Goal: Download file/media

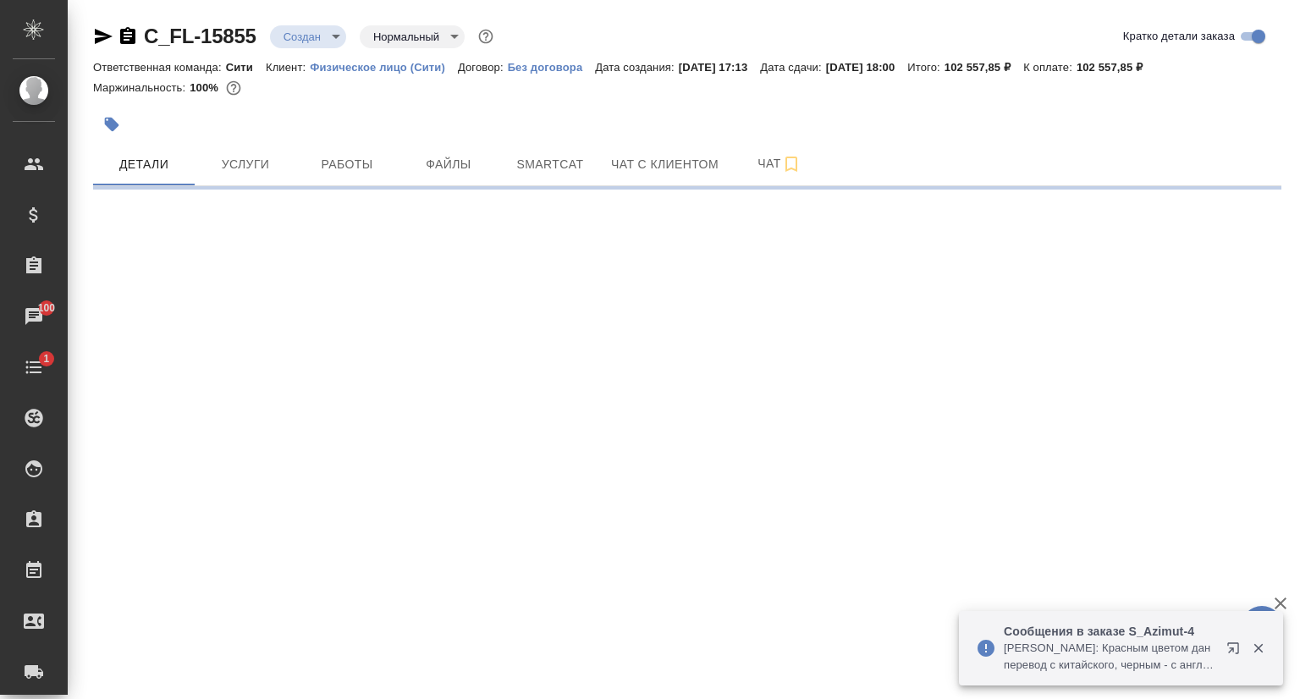
select select "RU"
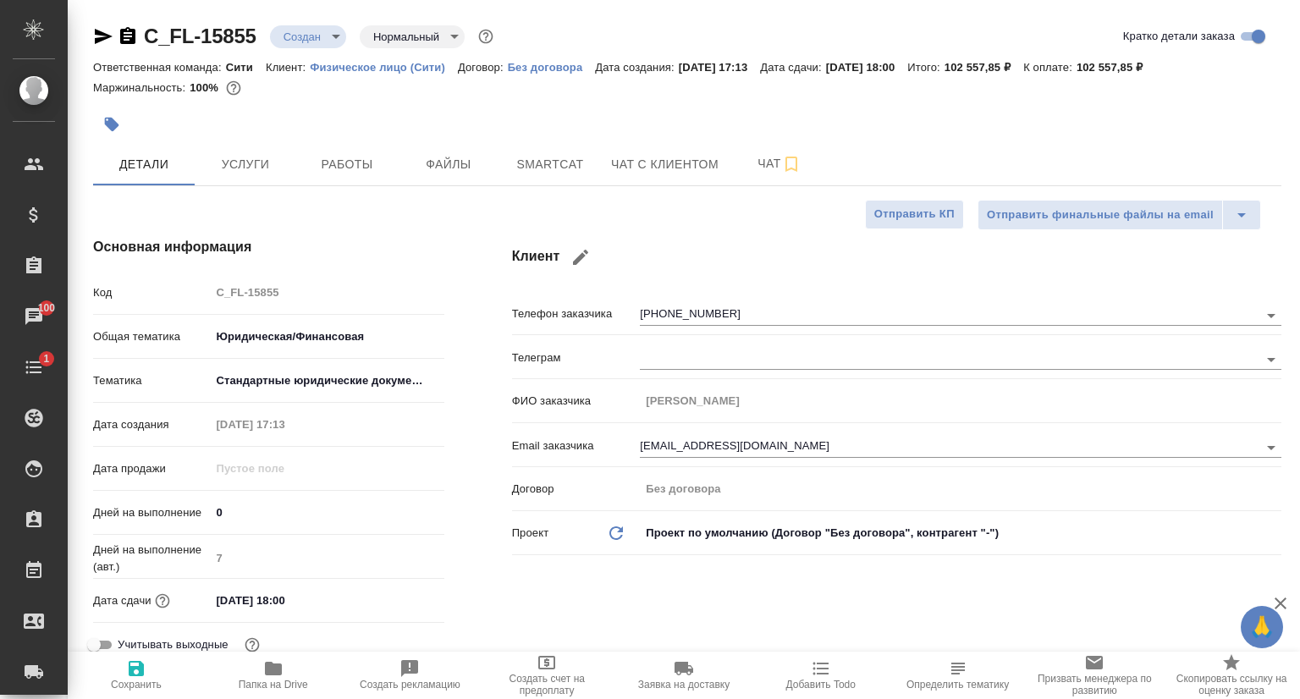
type textarea "x"
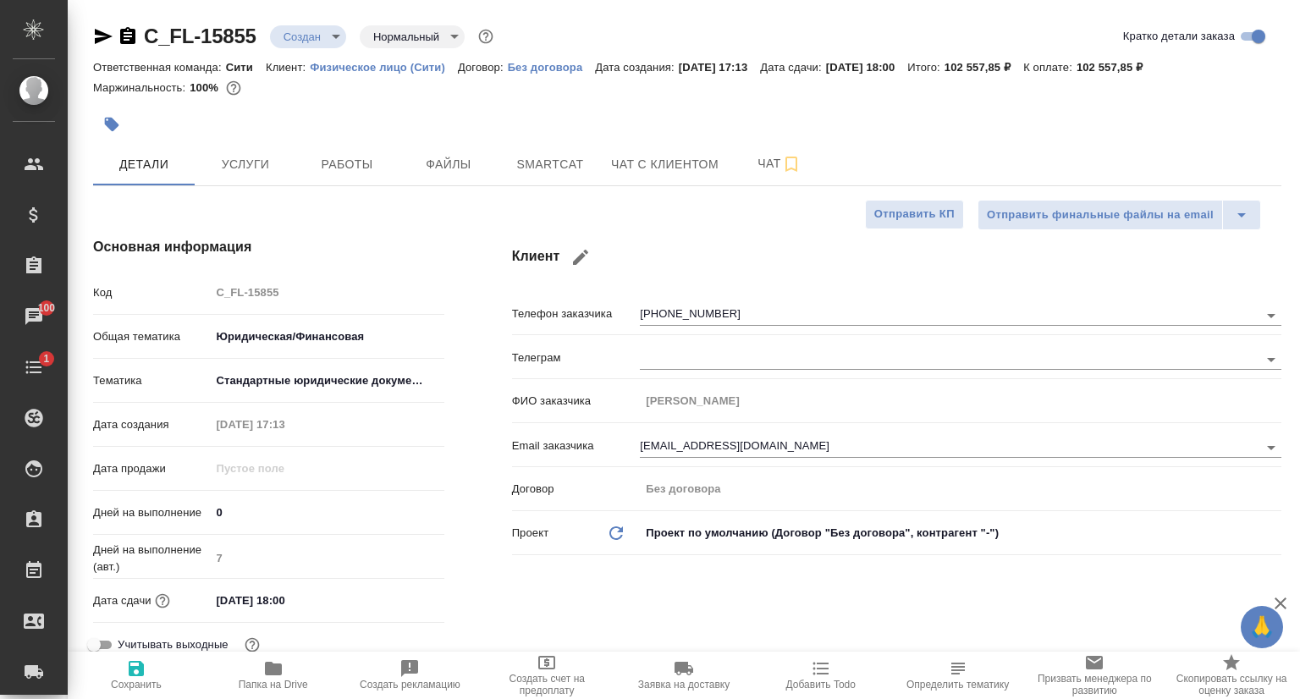
type textarea "x"
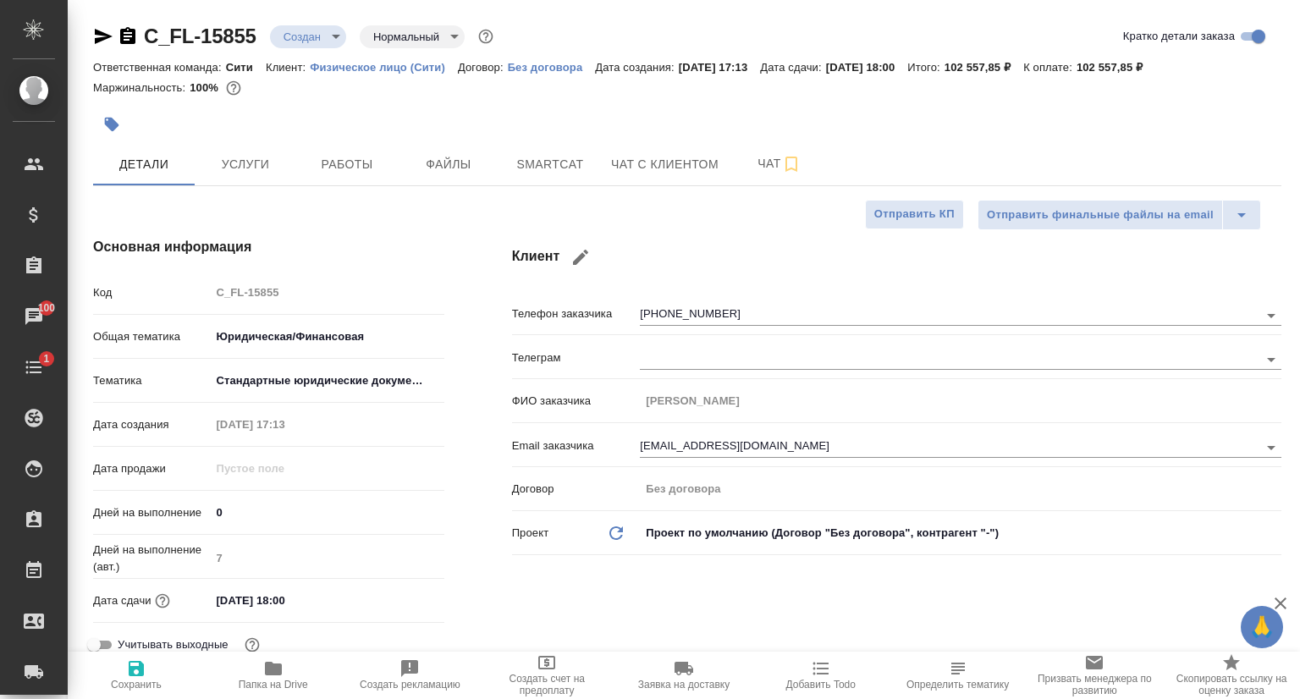
type textarea "x"
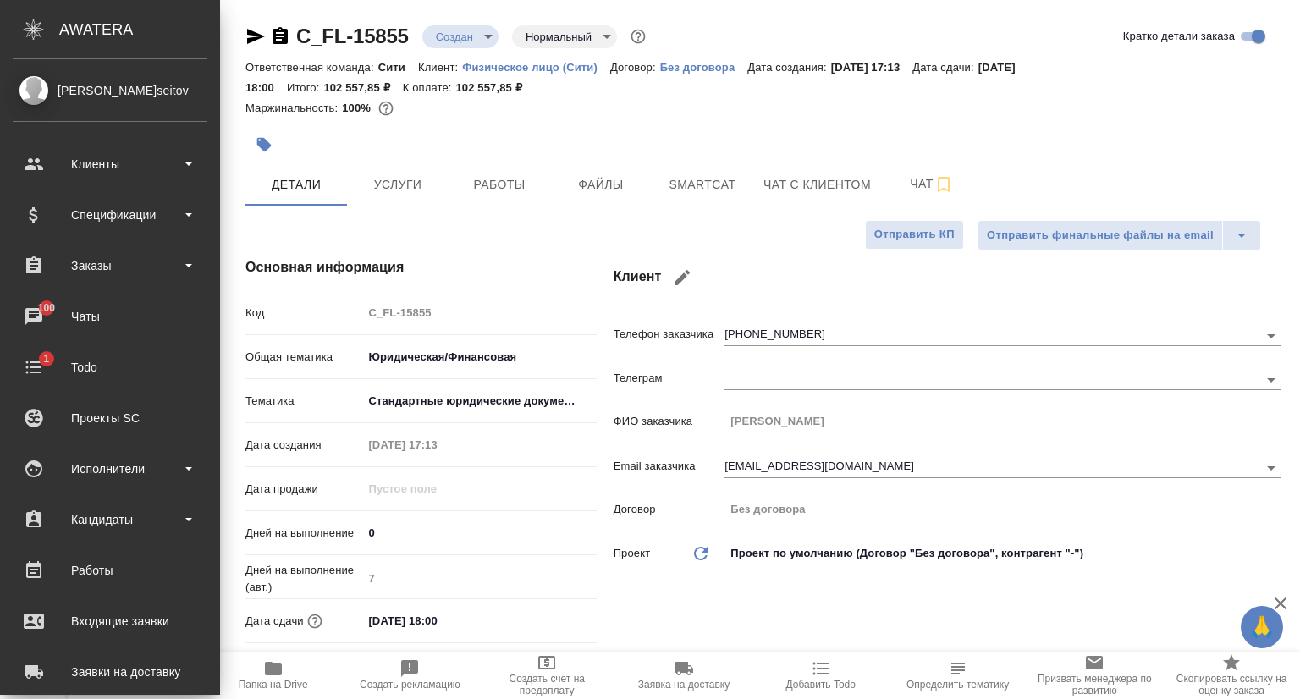
type textarea "x"
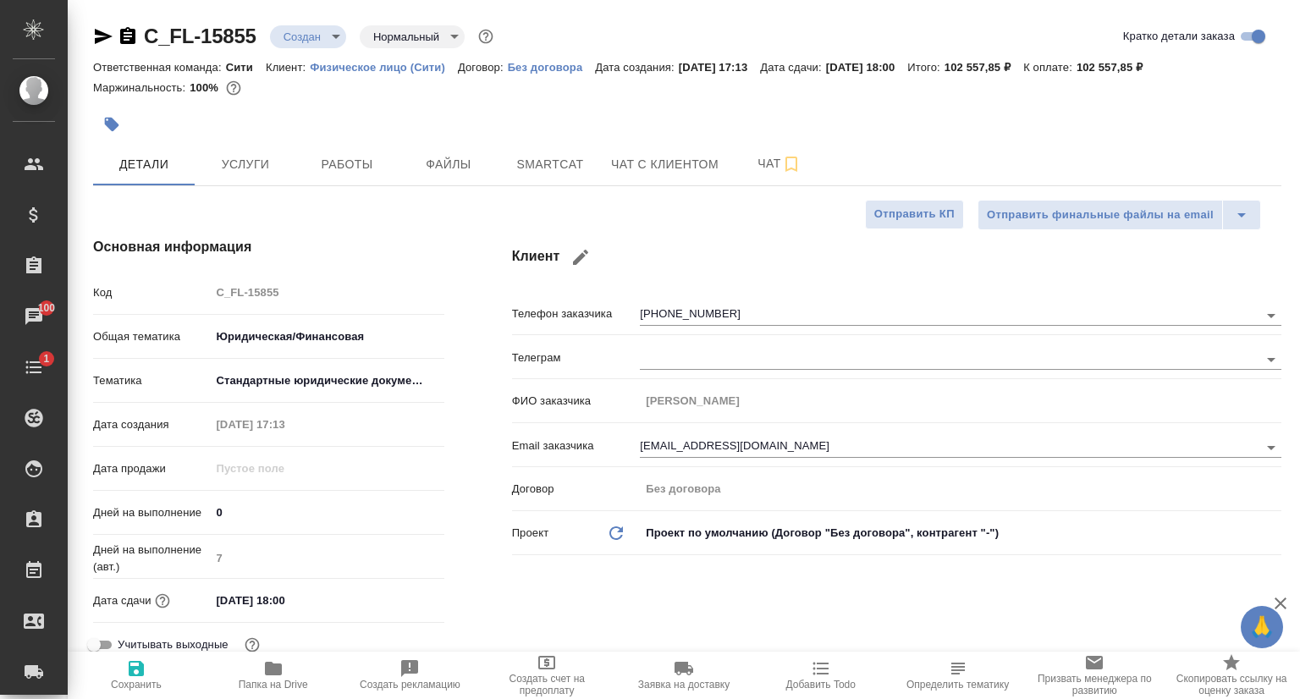
type textarea "x"
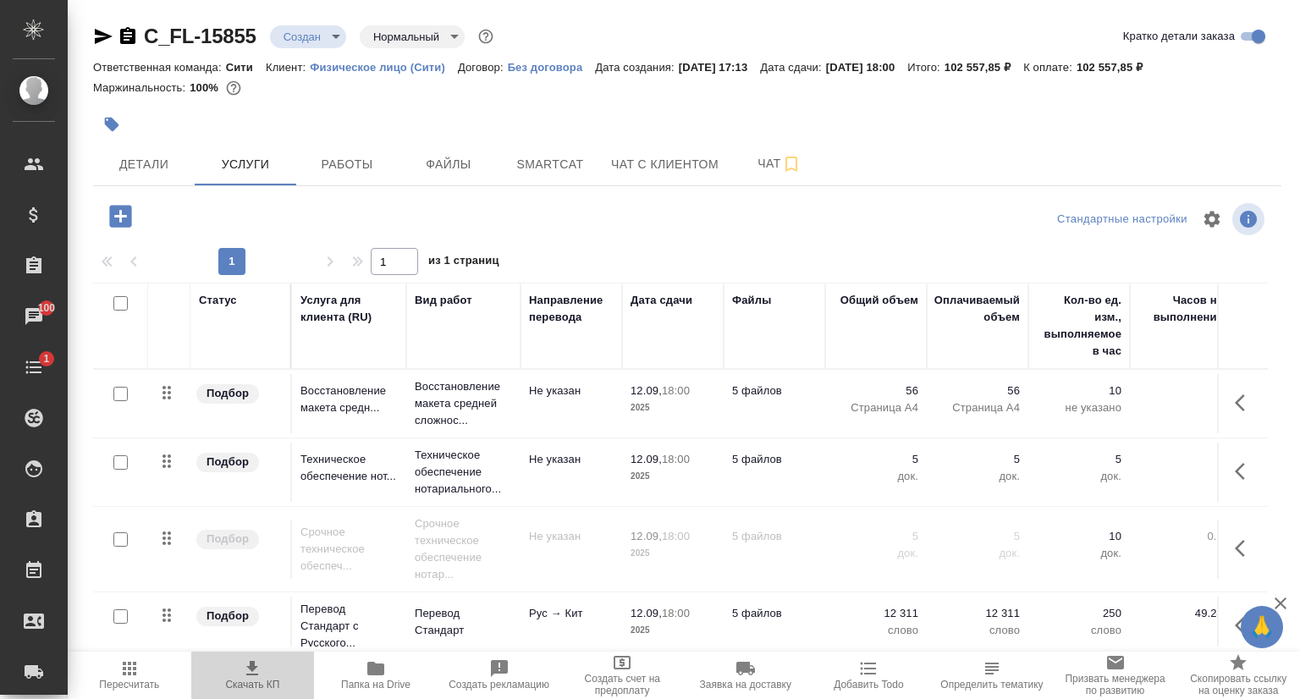
click at [234, 680] on span "Скачать КП" at bounding box center [252, 685] width 54 height 12
